Goal: Task Accomplishment & Management: Manage account settings

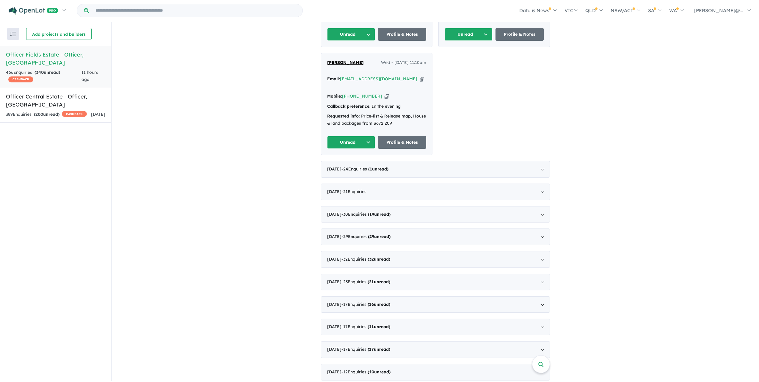
scroll to position [387, 0]
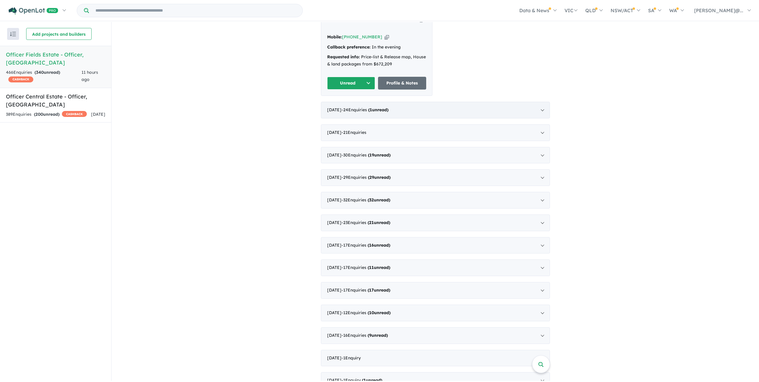
click at [347, 118] on div "[DATE] - 24 Enquir ies ( 1 unread)" at bounding box center [435, 110] width 229 height 17
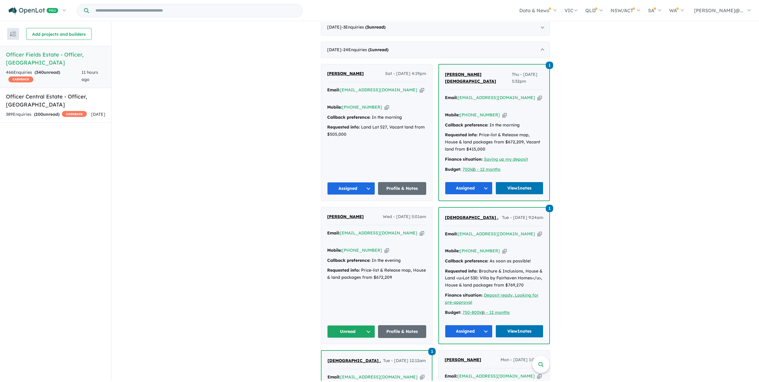
scroll to position [238, 0]
click at [79, 114] on div "389 Enquir ies ( 200 unread) CASHBACK" at bounding box center [46, 114] width 81 height 7
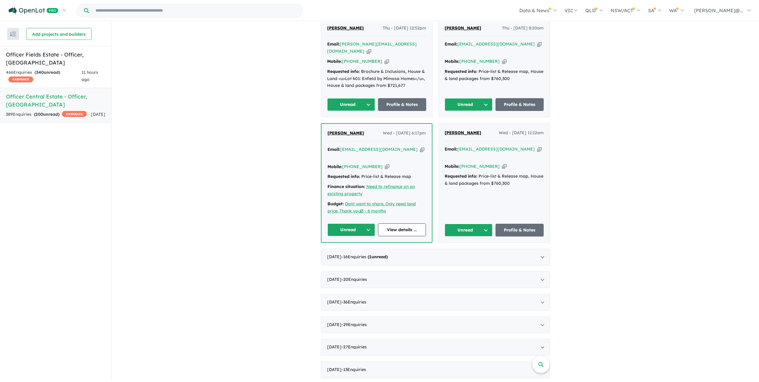
scroll to position [351, 0]
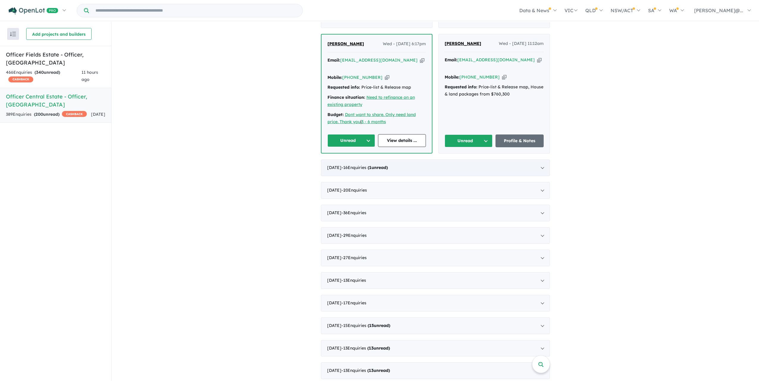
click at [388, 170] on strong "( 1 unread)" at bounding box center [378, 167] width 20 height 5
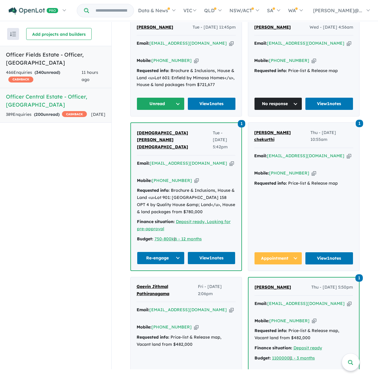
scroll to position [285, 0]
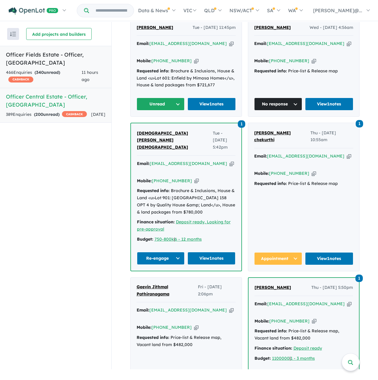
click at [71, 78] on div "466 Enquir ies ( 340 unread) CASHBACK" at bounding box center [44, 76] width 76 height 14
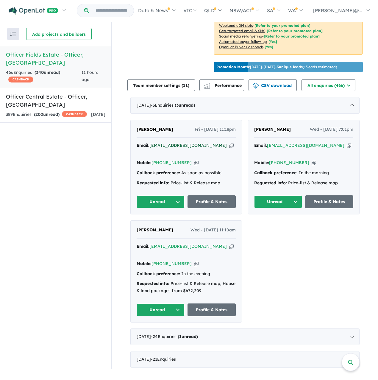
scroll to position [189, 0]
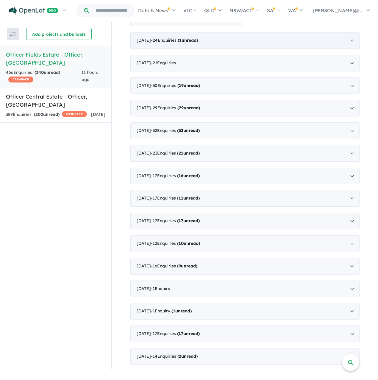
click at [196, 49] on div "[DATE] - 24 Enquir ies ( 1 unread)" at bounding box center [244, 40] width 229 height 17
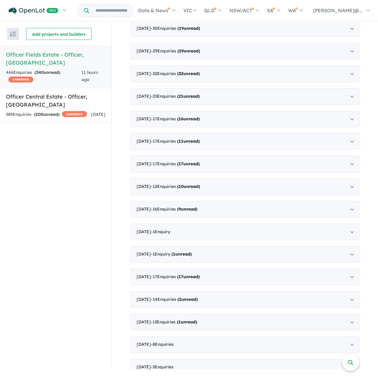
scroll to position [295, 0]
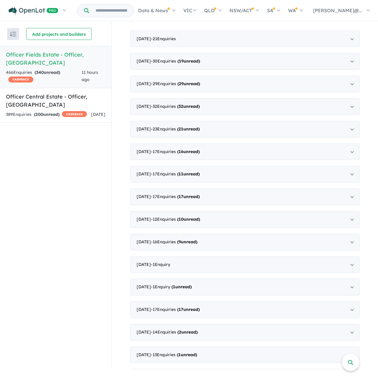
drag, startPoint x: 200, startPoint y: 172, endPoint x: 110, endPoint y: 150, distance: 91.9
click at [109, 153] on div "Recent enquiries first Most unread enquiries first Most enquiries first By name…" at bounding box center [55, 195] width 111 height 347
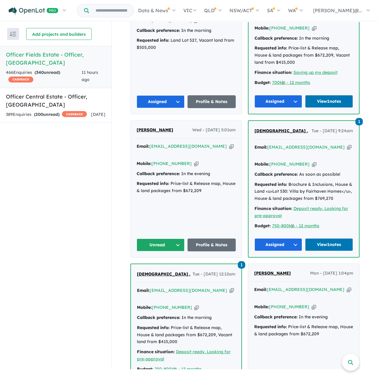
scroll to position [385, 0]
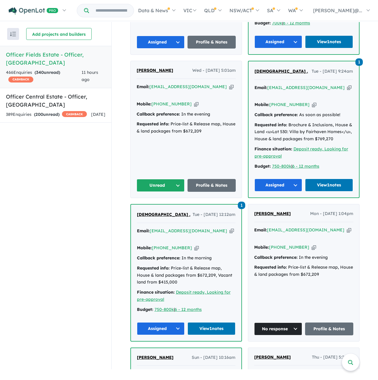
click at [197, 107] on icon "button" at bounding box center [196, 104] width 4 height 6
click at [150, 192] on button "Unread" at bounding box center [161, 185] width 48 height 13
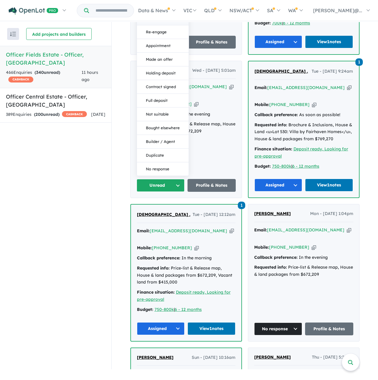
click at [162, 25] on button "Assigned" at bounding box center [163, 19] width 52 height 14
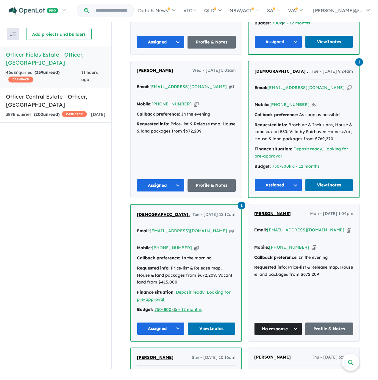
scroll to position [444, 0]
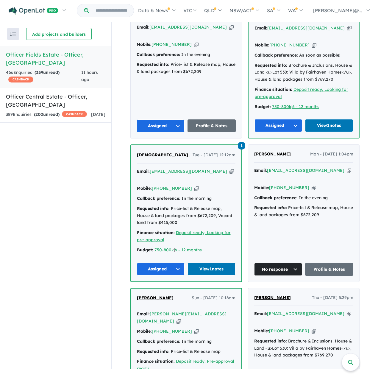
click at [168, 132] on button "Assigned" at bounding box center [161, 125] width 48 height 13
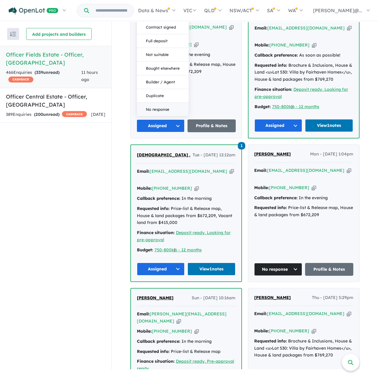
click at [166, 116] on button "No response" at bounding box center [163, 109] width 52 height 13
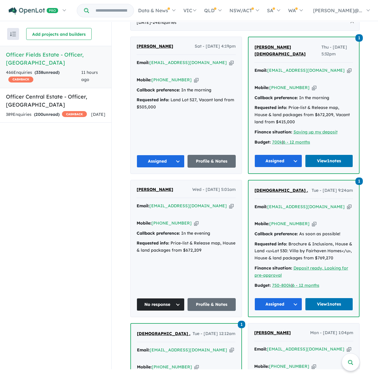
scroll to position [206, 0]
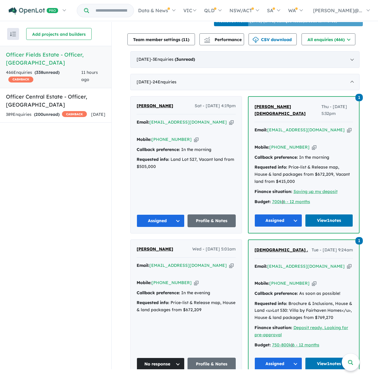
click at [195, 62] on strong "( 3 unread)" at bounding box center [185, 59] width 20 height 5
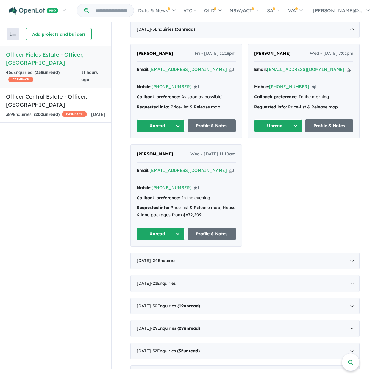
scroll to position [295, 0]
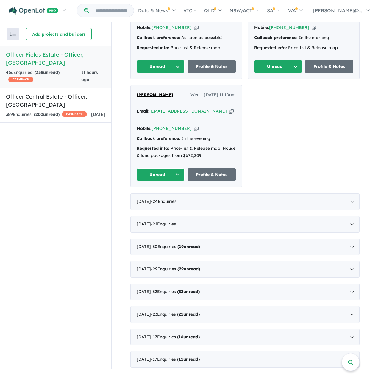
click at [229, 114] on icon "button" at bounding box center [231, 111] width 4 height 6
click at [194, 132] on icon "button" at bounding box center [196, 128] width 4 height 6
click at [178, 181] on button "Unread" at bounding box center [161, 174] width 48 height 13
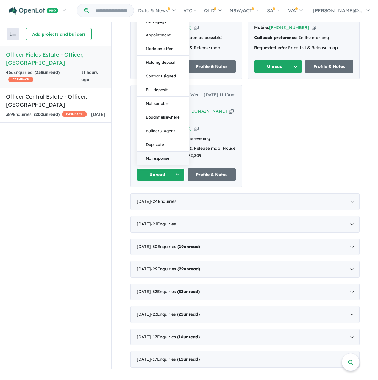
click at [177, 165] on button "No response" at bounding box center [163, 157] width 52 height 13
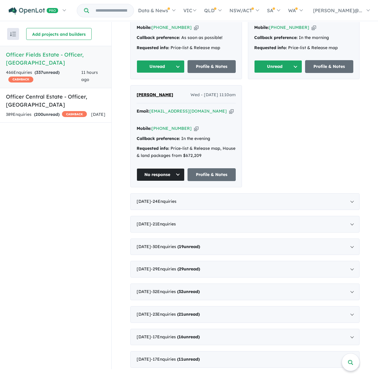
scroll to position [236, 0]
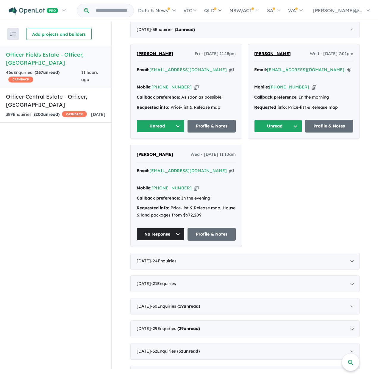
click at [312, 90] on icon "button" at bounding box center [313, 87] width 4 height 6
click at [314, 90] on icon "button" at bounding box center [313, 87] width 4 height 6
click at [335, 114] on div "Email: [EMAIL_ADDRESS][DOMAIN_NAME] Copied! Mobile: [PHONE_NUMBER] Copied! Call…" at bounding box center [303, 89] width 99 height 47
click at [347, 73] on icon "button" at bounding box center [349, 70] width 4 height 6
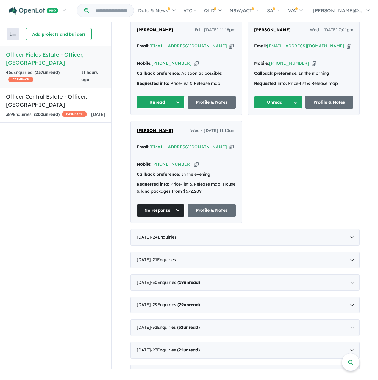
scroll to position [266, 0]
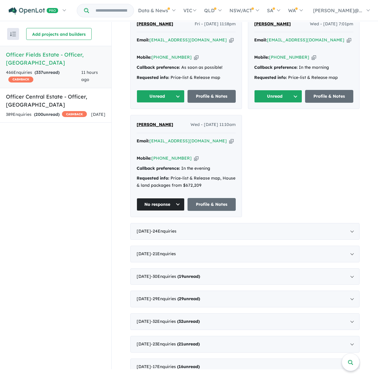
click at [278, 103] on button "Unread" at bounding box center [278, 96] width 48 height 13
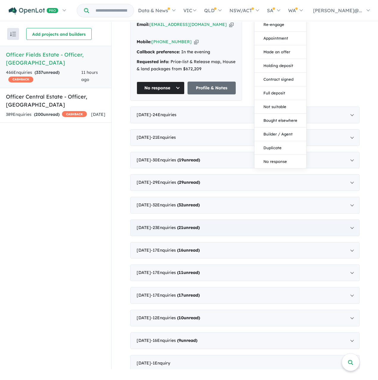
scroll to position [385, 0]
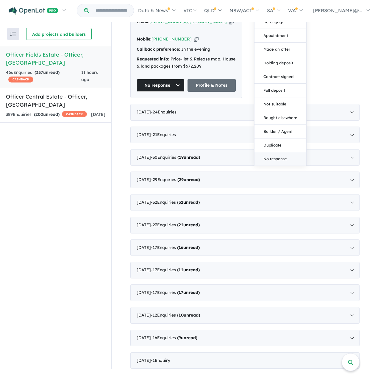
click at [282, 165] on button "No response" at bounding box center [280, 158] width 52 height 13
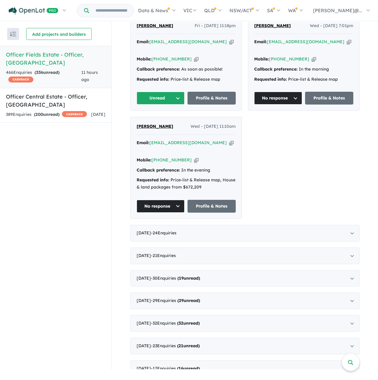
scroll to position [266, 0]
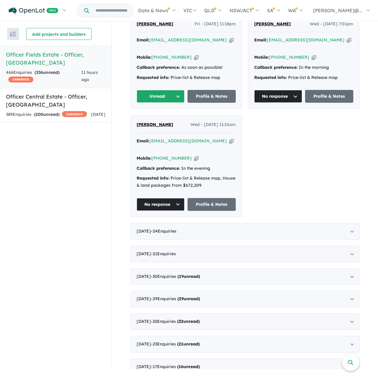
click at [269, 103] on button "No response" at bounding box center [278, 96] width 48 height 13
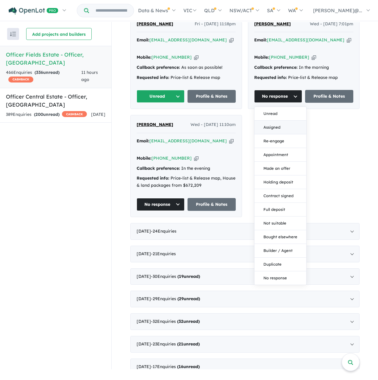
click at [279, 134] on button "Assigned" at bounding box center [280, 127] width 52 height 14
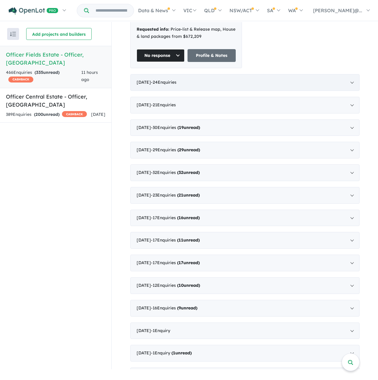
click at [230, 91] on div "[DATE] - 24 Enquir ies ( 0 unread)" at bounding box center [244, 82] width 229 height 17
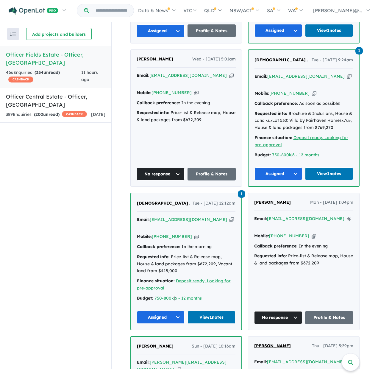
scroll to position [402, 0]
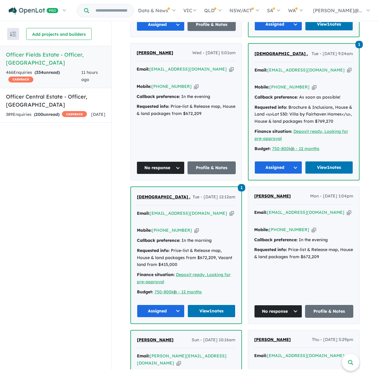
click at [143, 180] on div "[PERSON_NAME] Wed - [DATE] 5:01am Email: [EMAIL_ADDRESS][DOMAIN_NAME] Copied! M…" at bounding box center [186, 111] width 111 height 137
click at [152, 174] on button "No response" at bounding box center [161, 167] width 48 height 13
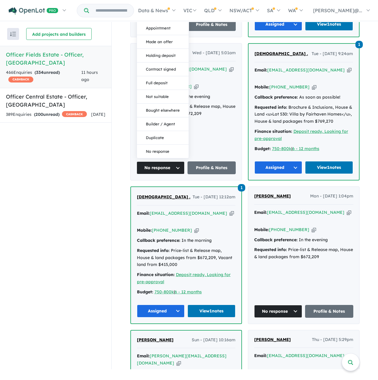
click at [154, 8] on button "Assigned" at bounding box center [163, 1] width 52 height 14
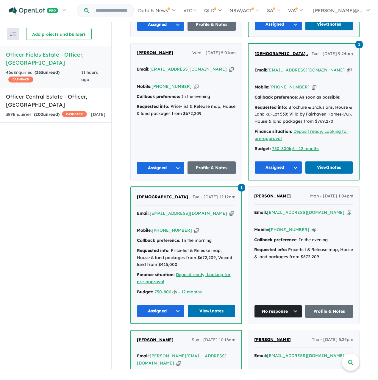
click at [172, 174] on button "Assigned" at bounding box center [161, 167] width 48 height 13
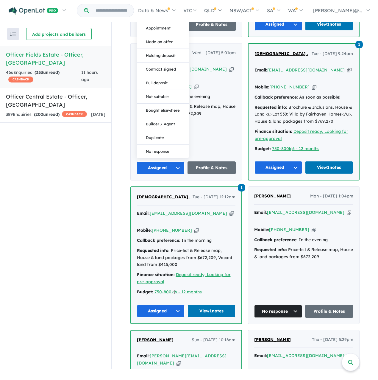
click at [38, 198] on div "Recent enquiries first Most unread enquiries first Most enquiries first By name…" at bounding box center [55, 195] width 111 height 347
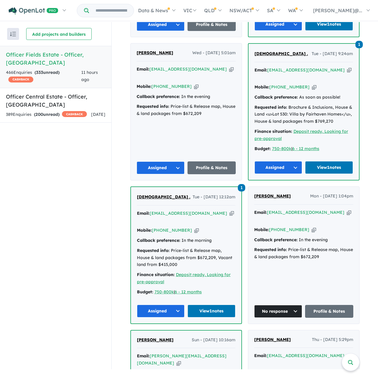
click at [169, 180] on div "[PERSON_NAME] Wed - [DATE] 5:01am Email: [EMAIL_ADDRESS][DOMAIN_NAME] Copied! M…" at bounding box center [186, 111] width 111 height 137
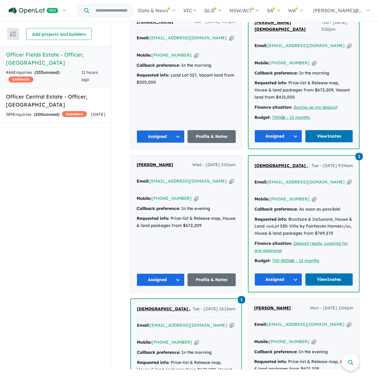
scroll to position [253, 0]
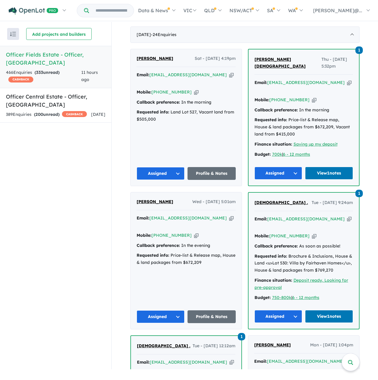
click at [198, 21] on div "[DATE] - 3 Enquir ies ( 0 unread)" at bounding box center [244, 12] width 229 height 17
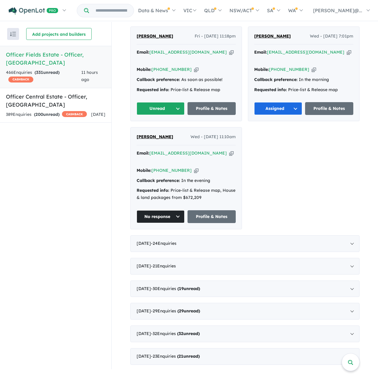
click at [195, 73] on icon "button" at bounding box center [196, 69] width 4 height 6
click at [197, 73] on icon "button" at bounding box center [196, 69] width 4 height 6
click at [164, 115] on button "Unread" at bounding box center [161, 108] width 48 height 13
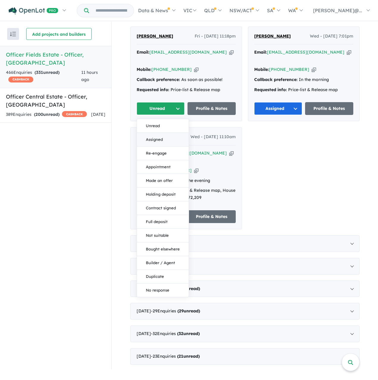
click at [168, 146] on button "Assigned" at bounding box center [163, 140] width 52 height 14
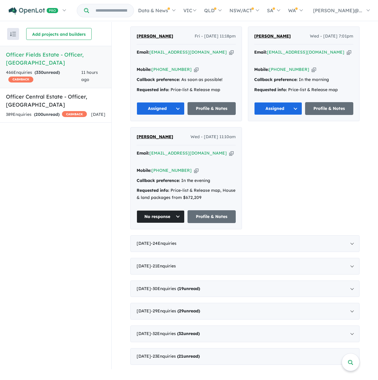
scroll to position [224, 0]
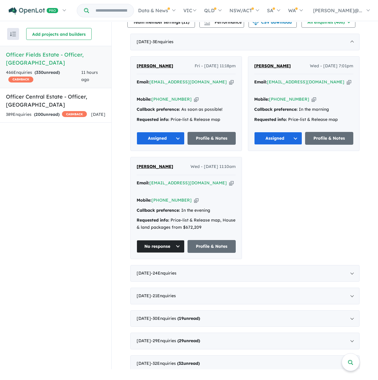
click at [149, 145] on button "Assigned" at bounding box center [161, 138] width 48 height 13
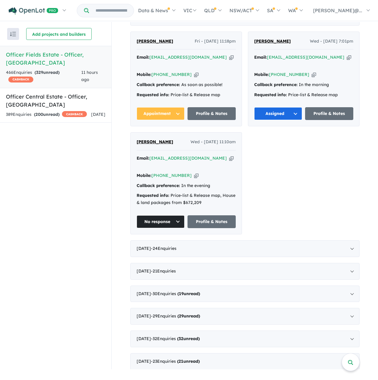
scroll to position [194, 0]
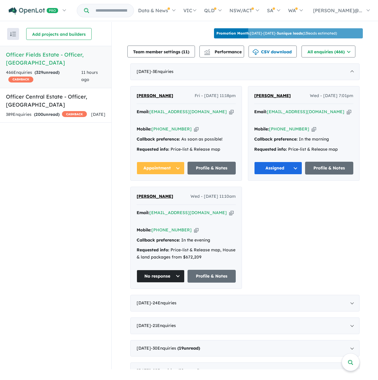
click at [196, 132] on icon "button" at bounding box center [196, 129] width 4 height 6
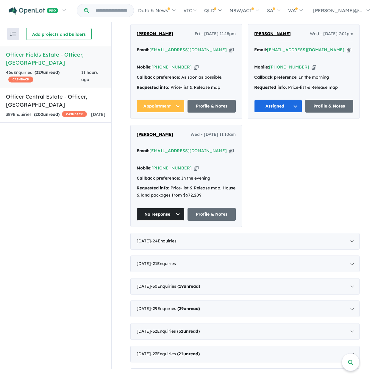
scroll to position [253, 0]
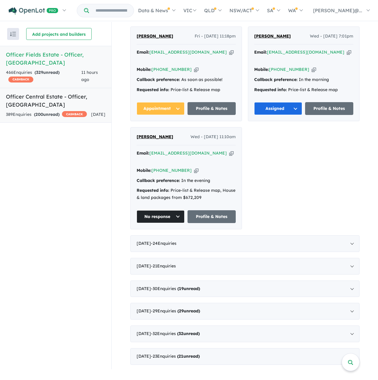
click at [94, 116] on div "[DATE]" at bounding box center [98, 114] width 14 height 7
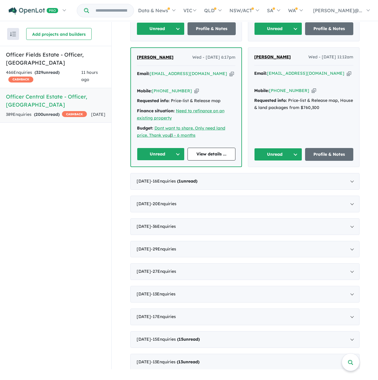
scroll to position [308, 0]
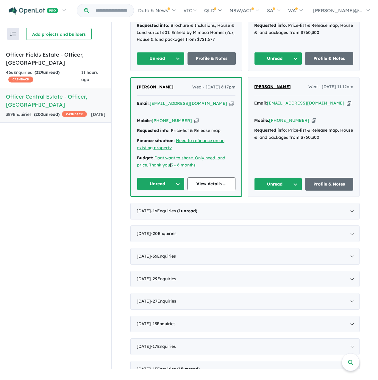
click at [313, 123] on icon "button" at bounding box center [313, 120] width 4 height 6
click at [290, 190] on button "Unread" at bounding box center [278, 184] width 48 height 13
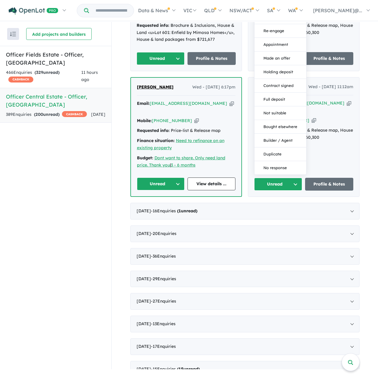
click at [285, 174] on button "No response" at bounding box center [280, 167] width 52 height 13
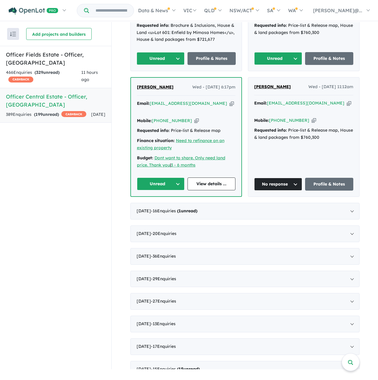
click at [195, 124] on icon "button" at bounding box center [196, 121] width 4 height 6
click at [164, 190] on div "Unread" at bounding box center [161, 183] width 48 height 13
click at [168, 190] on button "Unread" at bounding box center [161, 183] width 48 height 13
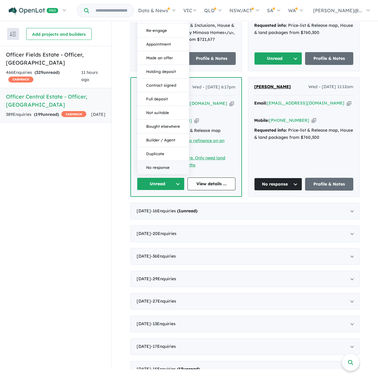
click at [168, 174] on button "No response" at bounding box center [163, 167] width 52 height 13
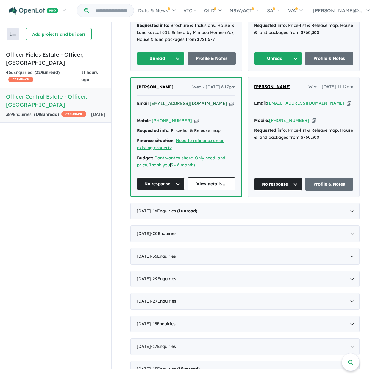
scroll to position [248, 0]
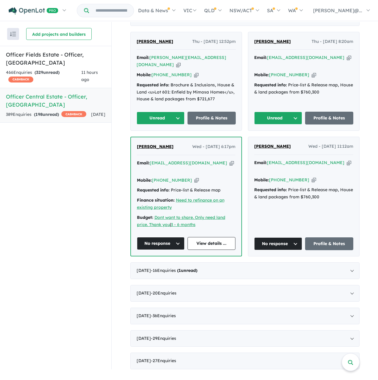
click at [194, 78] on icon "button" at bounding box center [196, 75] width 4 height 6
click at [159, 124] on button "Unread" at bounding box center [161, 118] width 48 height 13
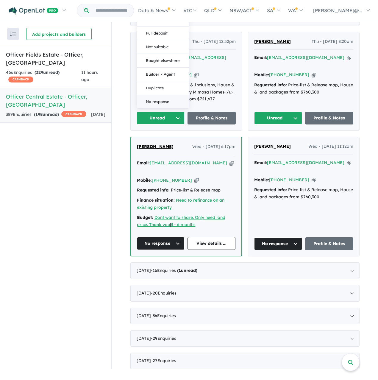
click at [159, 108] on button "No response" at bounding box center [163, 101] width 52 height 13
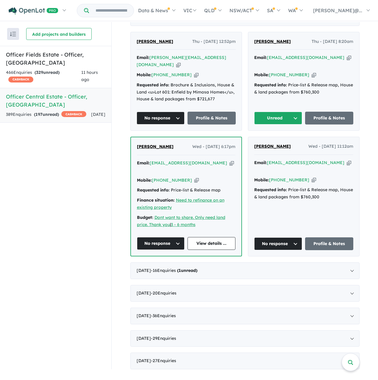
click at [312, 78] on icon "button" at bounding box center [313, 75] width 4 height 6
click at [287, 124] on button "Unread" at bounding box center [278, 118] width 48 height 13
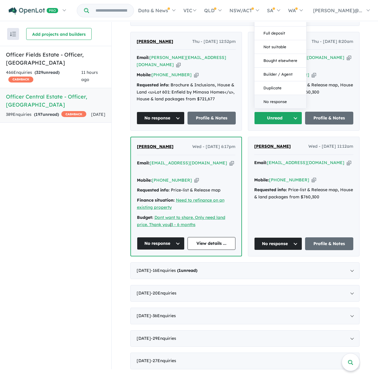
click at [288, 108] on button "No response" at bounding box center [280, 101] width 52 height 13
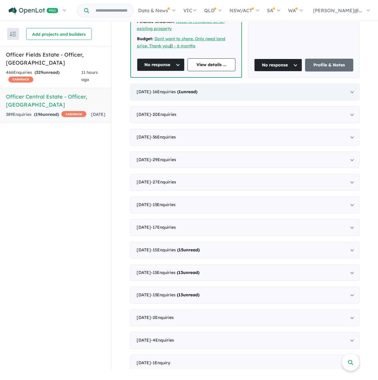
click at [197, 100] on div "[DATE] - 16 Enquir ies ( 1 unread)" at bounding box center [244, 92] width 229 height 17
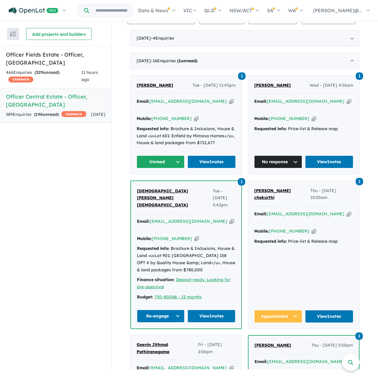
scroll to position [236, 0]
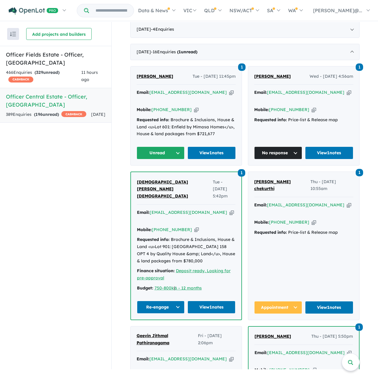
click at [197, 113] on icon "button" at bounding box center [196, 110] width 4 height 6
click at [224, 103] on div "Email: [PERSON_NAME][EMAIL_ADDRESS][DOMAIN_NAME] Copied!" at bounding box center [186, 96] width 99 height 14
click at [229, 96] on icon "button" at bounding box center [231, 92] width 4 height 6
click at [155, 159] on button "Unread" at bounding box center [161, 152] width 48 height 13
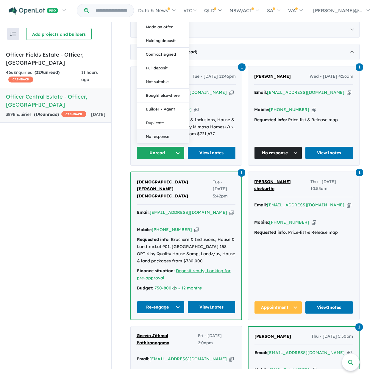
click at [164, 143] on button "No response" at bounding box center [163, 136] width 52 height 13
